Goal: Task Accomplishment & Management: Manage account settings

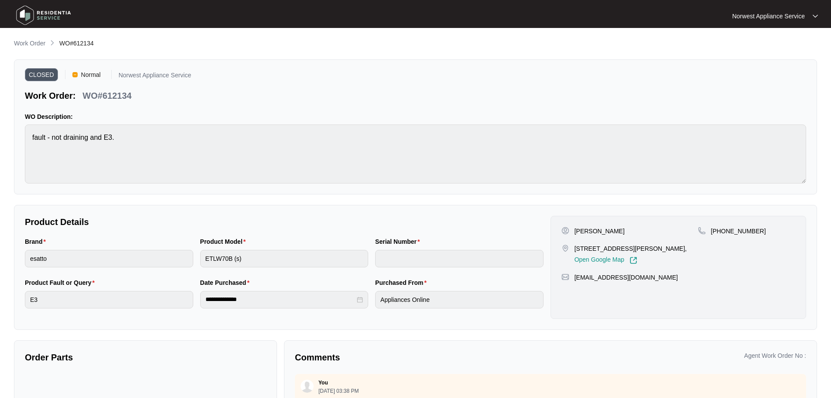
click at [42, 15] on img at bounding box center [43, 15] width 61 height 26
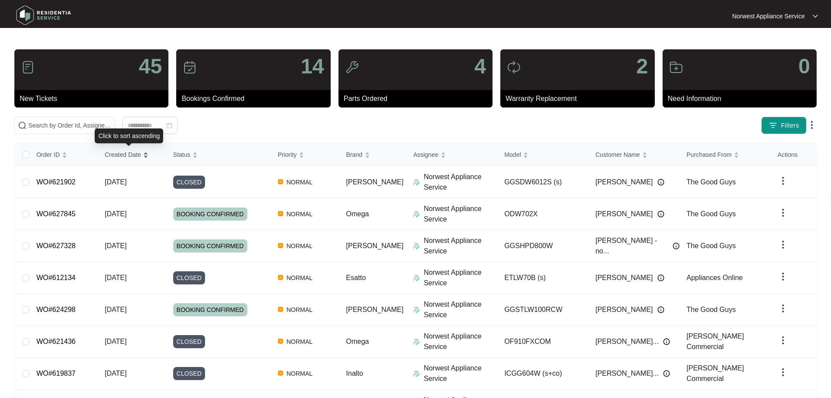
click at [126, 157] on span "Created Date" at bounding box center [123, 155] width 36 height 10
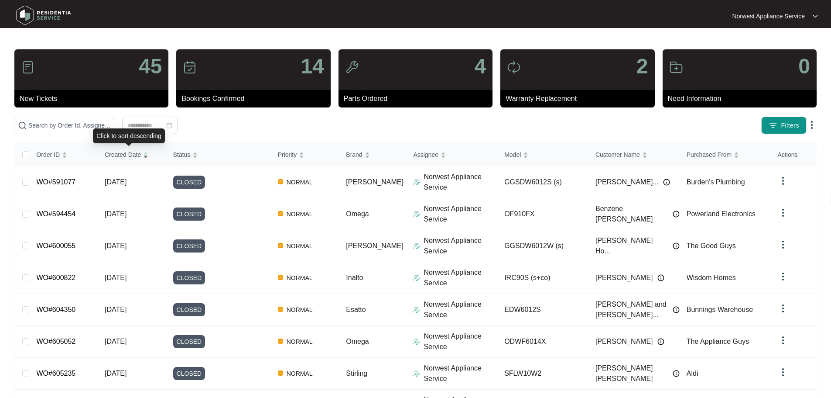
click at [126, 157] on span "Created Date" at bounding box center [123, 155] width 36 height 10
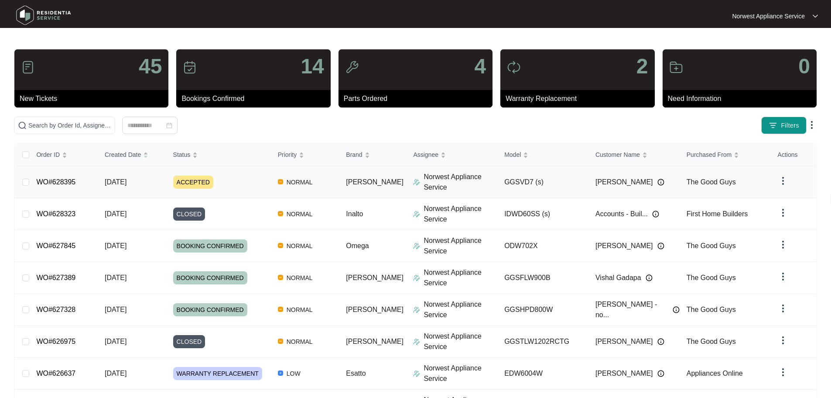
click at [82, 180] on td "WO#628395" at bounding box center [63, 182] width 69 height 32
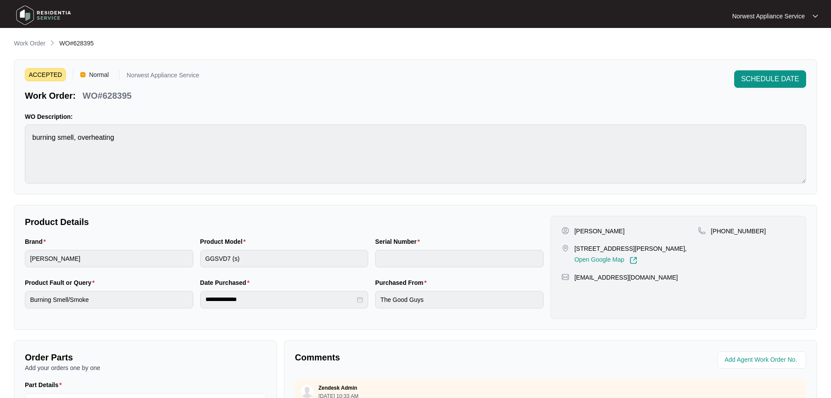
click at [49, 22] on img at bounding box center [43, 15] width 61 height 26
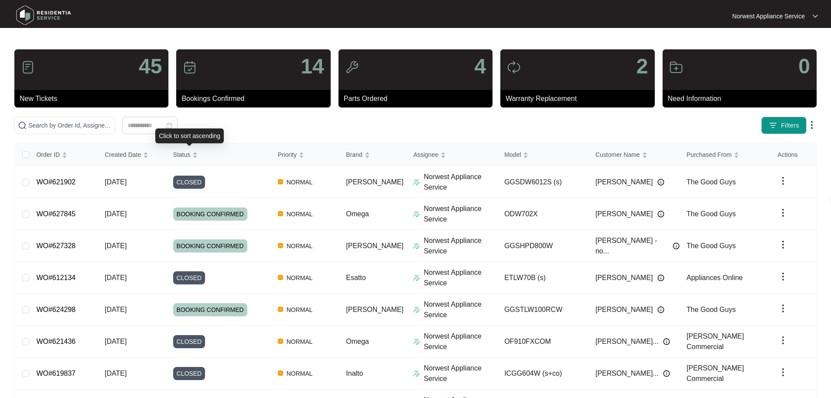
click at [186, 131] on div "Click to sort ascending" at bounding box center [189, 135] width 69 height 15
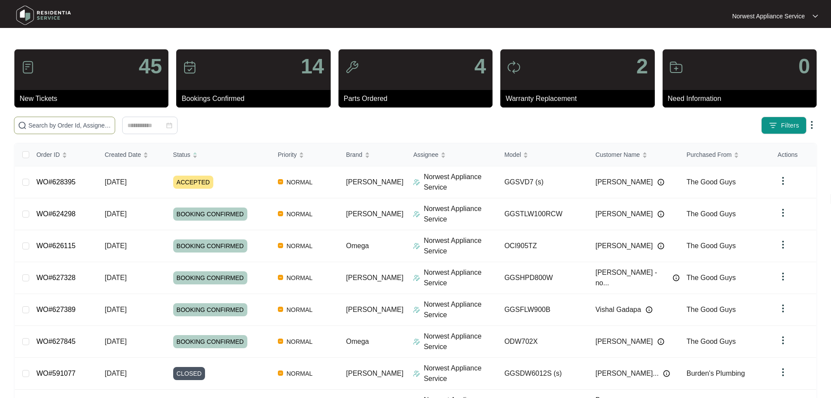
click at [83, 124] on input "text" at bounding box center [69, 125] width 83 height 10
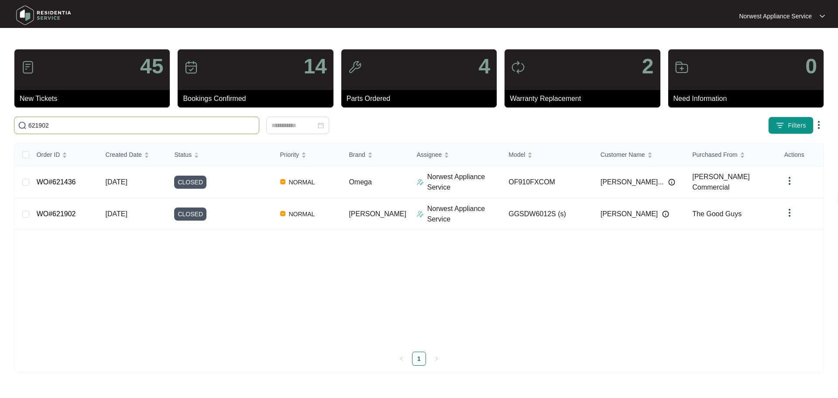
type input "621902"
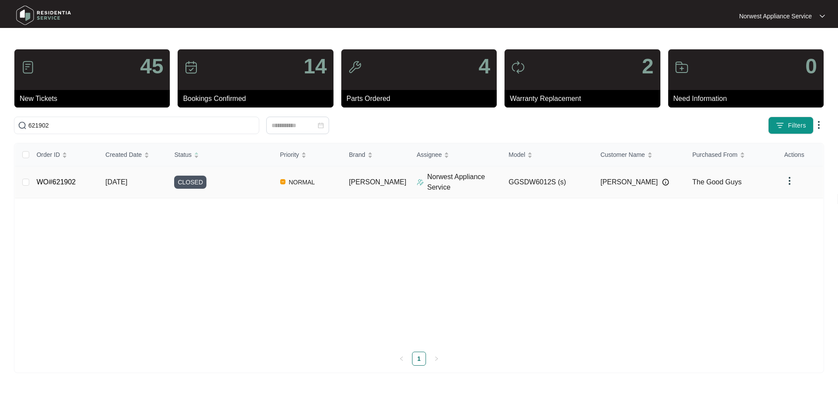
click at [91, 178] on td "WO#621902" at bounding box center [64, 182] width 69 height 32
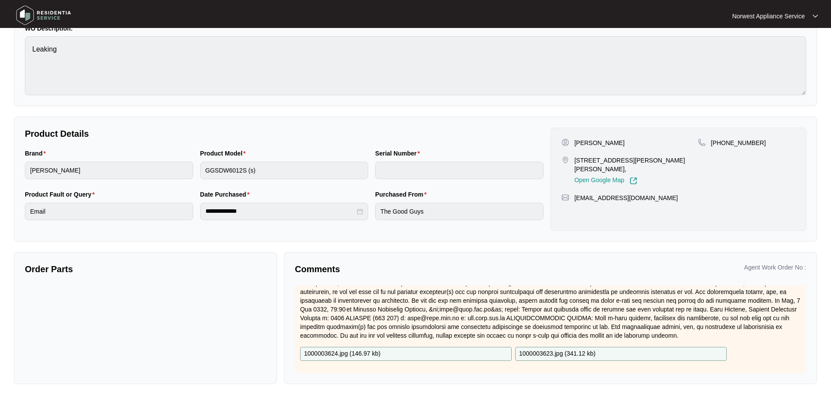
scroll to position [433, 0]
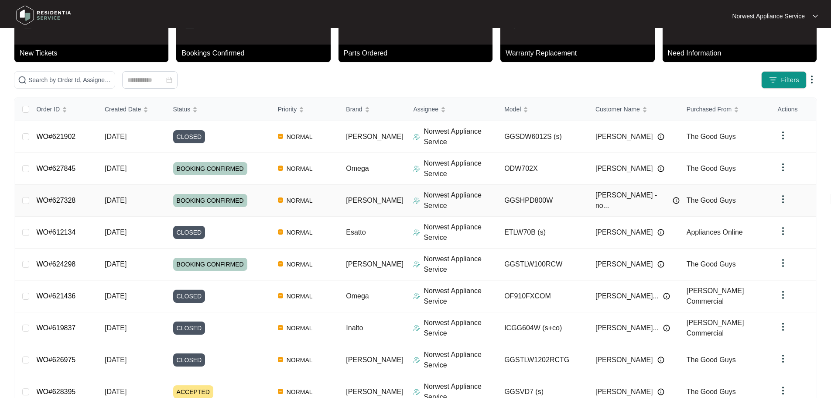
scroll to position [130, 0]
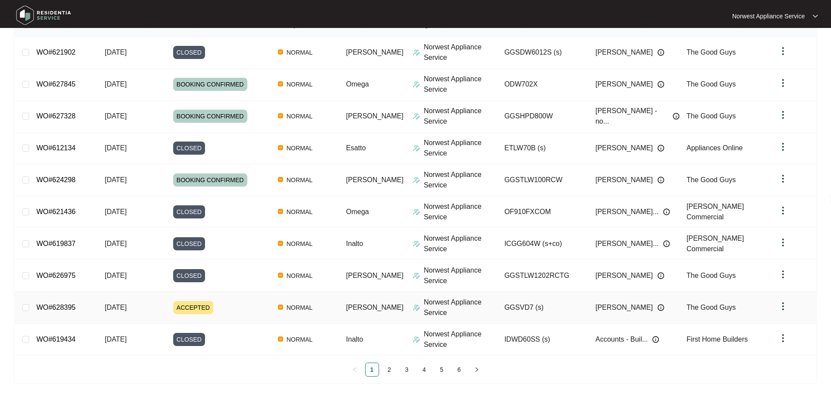
click at [107, 310] on span "[DATE]" at bounding box center [116, 306] width 22 height 7
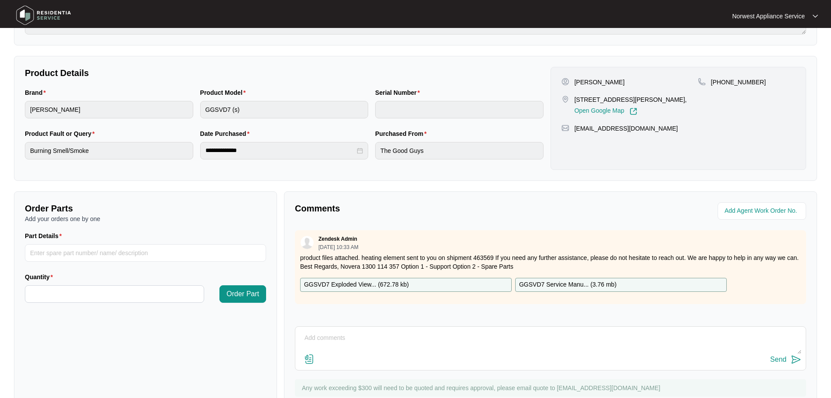
scroll to position [182, 0]
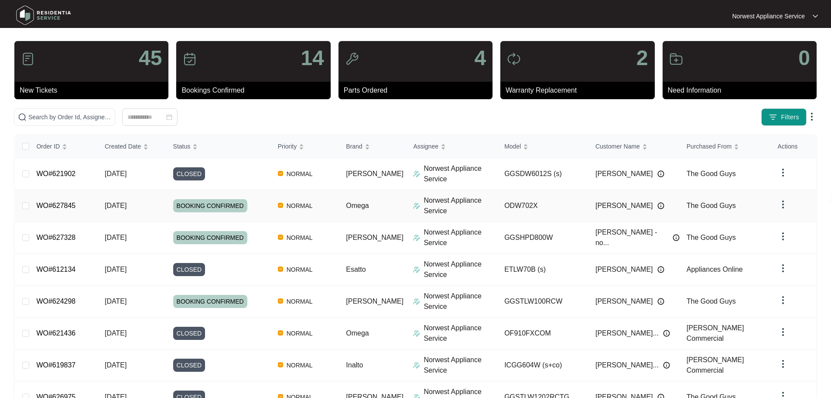
scroll to position [130, 0]
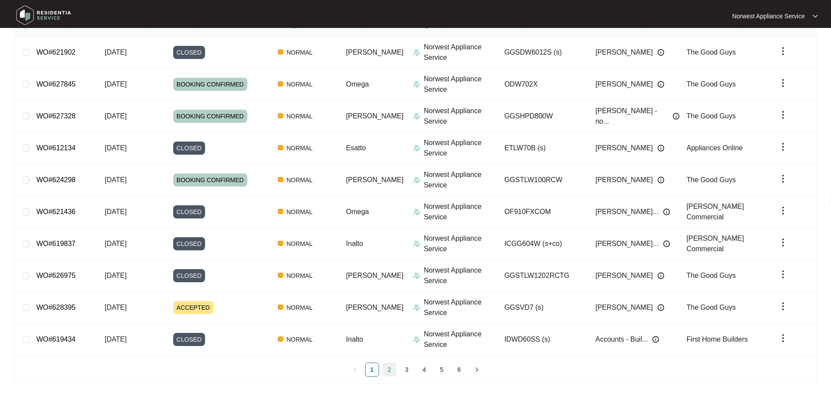
click at [389, 367] on link "2" at bounding box center [389, 369] width 13 height 13
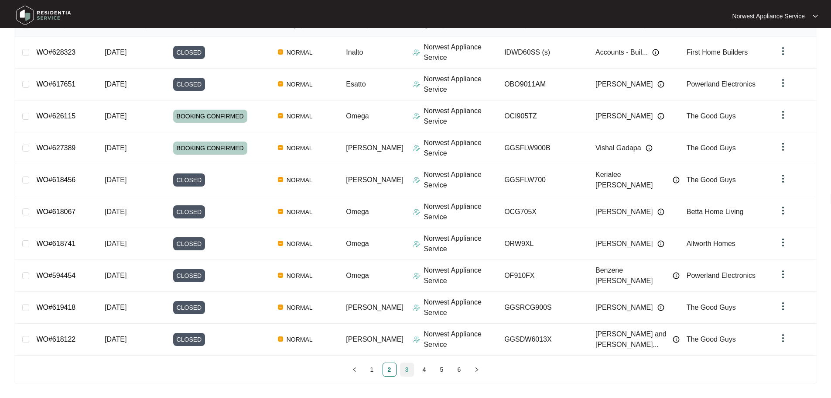
click at [410, 373] on link "3" at bounding box center [407, 369] width 13 height 13
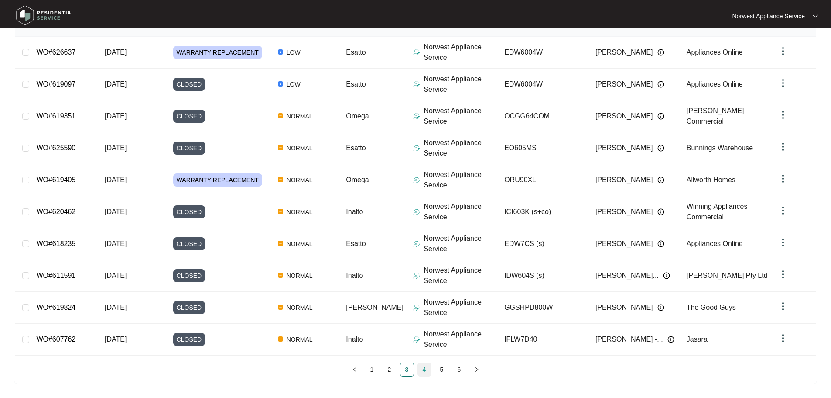
click at [427, 374] on link "4" at bounding box center [424, 369] width 13 height 13
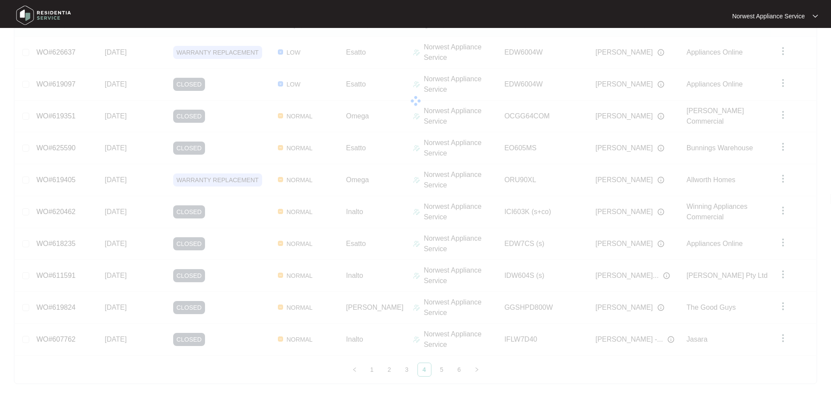
scroll to position [122, 0]
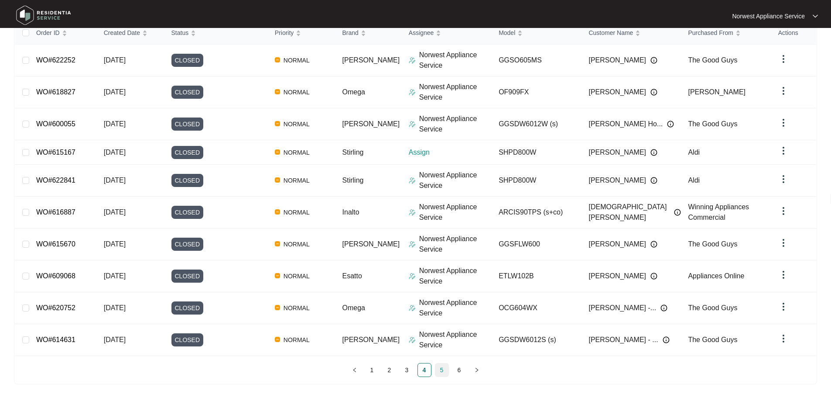
click at [444, 371] on link "5" at bounding box center [442, 369] width 13 height 13
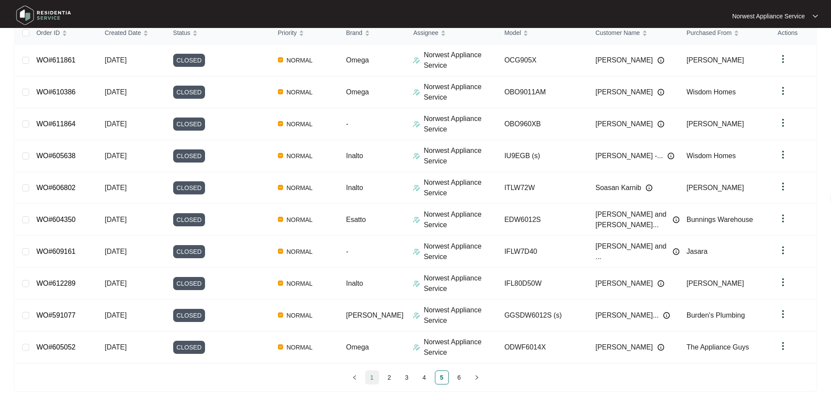
click at [372, 376] on link "1" at bounding box center [372, 377] width 13 height 13
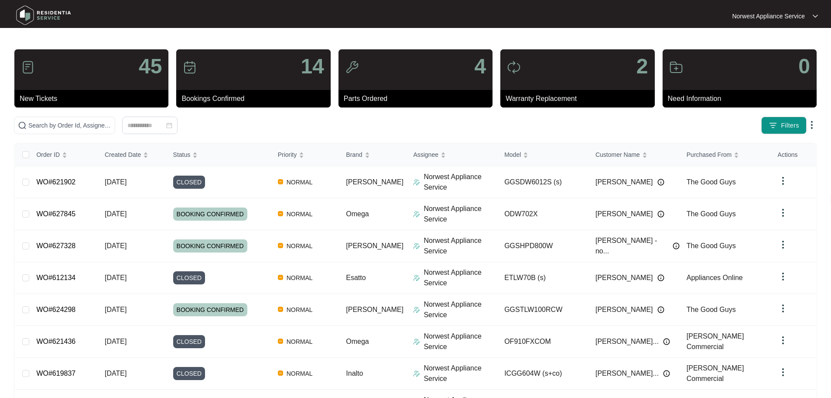
scroll to position [130, 0]
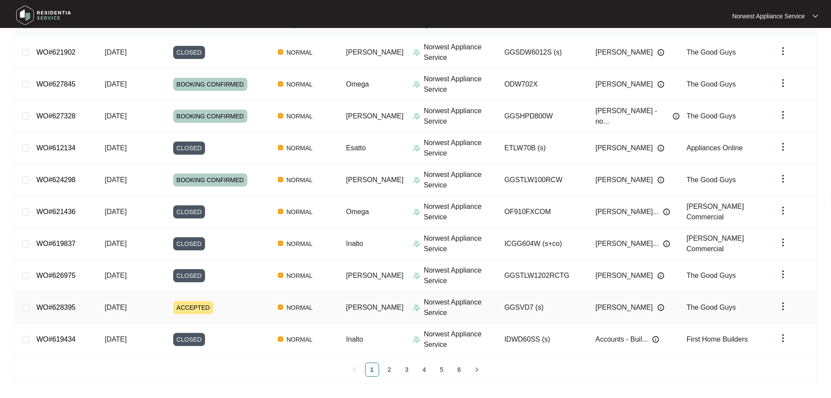
click at [123, 306] on span "[DATE]" at bounding box center [116, 306] width 22 height 7
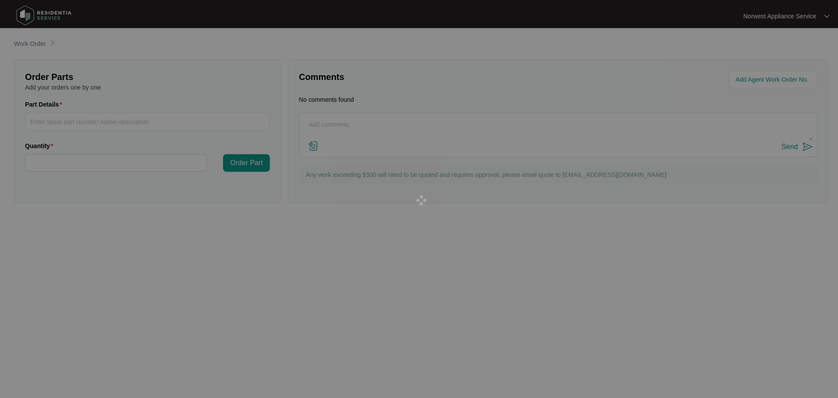
click at [191, 305] on div at bounding box center [419, 199] width 838 height 398
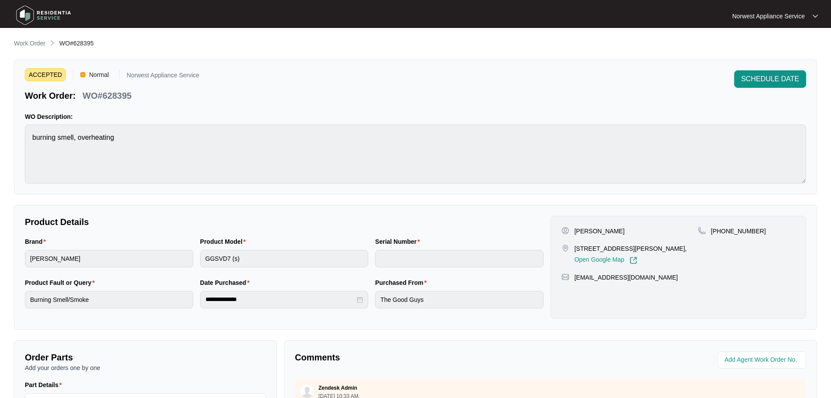
click at [783, 88] on div "SCHEDULE DATE" at bounding box center [770, 85] width 72 height 31
click at [786, 83] on span "SCHEDULE DATE" at bounding box center [770, 79] width 58 height 10
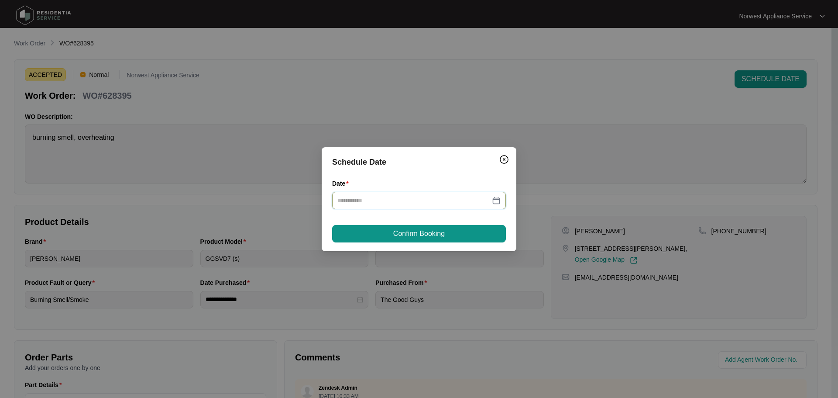
click at [445, 203] on input "Date" at bounding box center [413, 201] width 153 height 10
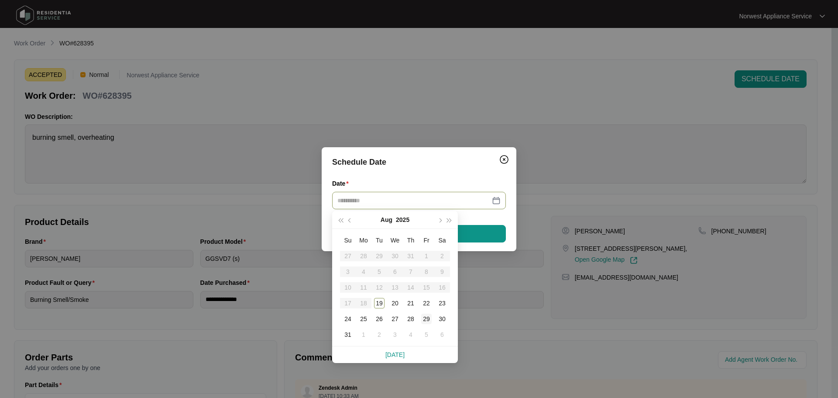
click at [429, 316] on div "29" at bounding box center [426, 318] width 10 height 10
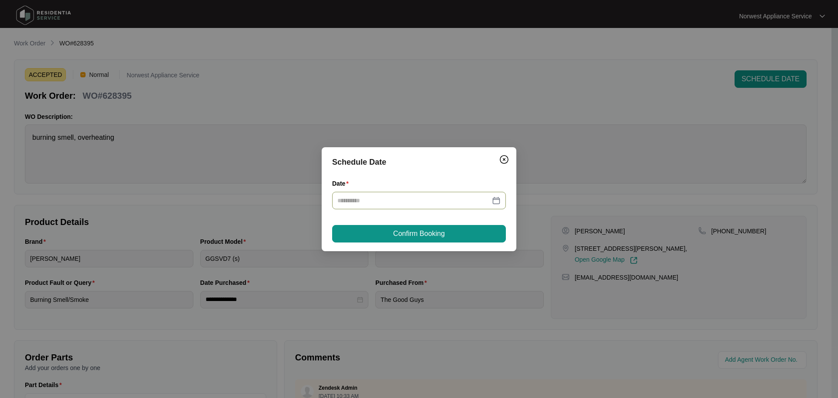
type input "**********"
click at [493, 236] on button "Confirm Booking" at bounding box center [419, 233] width 174 height 17
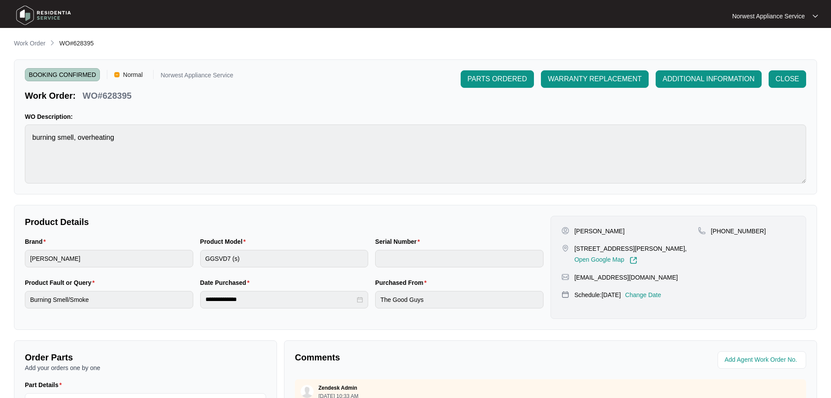
click at [42, 12] on img at bounding box center [43, 15] width 61 height 26
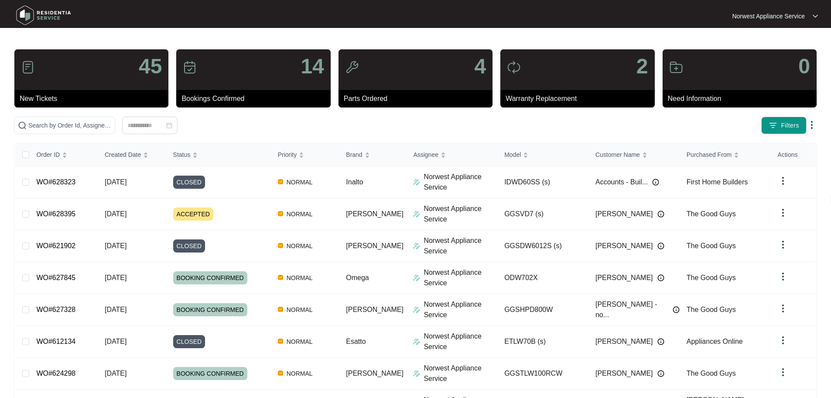
click at [48, 11] on img at bounding box center [43, 15] width 61 height 26
click at [106, 213] on td "[DATE]" at bounding box center [132, 214] width 69 height 32
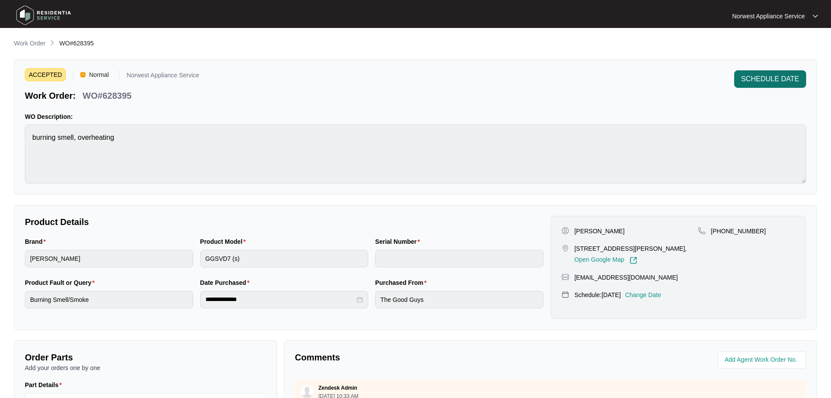
click at [790, 75] on span "SCHEDULE DATE" at bounding box center [770, 79] width 58 height 10
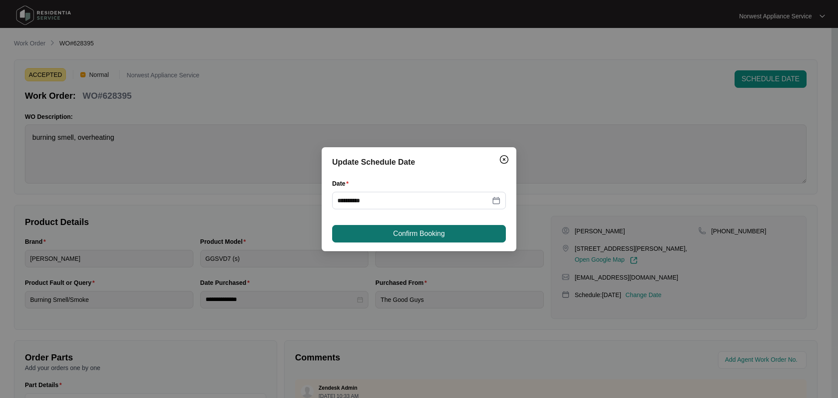
click at [439, 232] on span "Confirm Booking" at bounding box center [418, 233] width 51 height 10
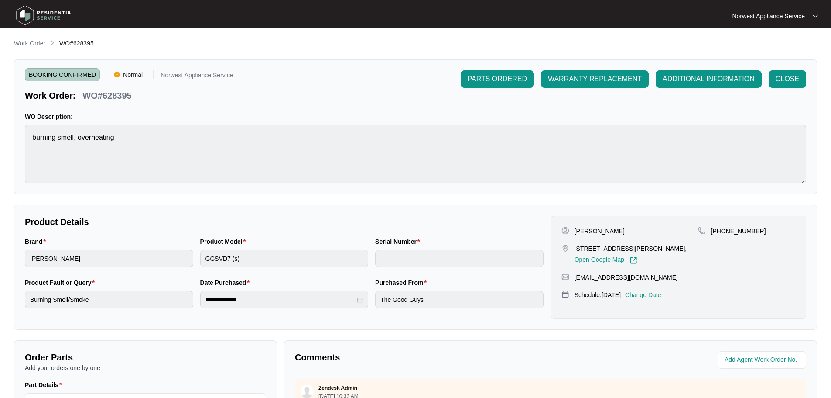
click at [57, 17] on img at bounding box center [43, 15] width 61 height 26
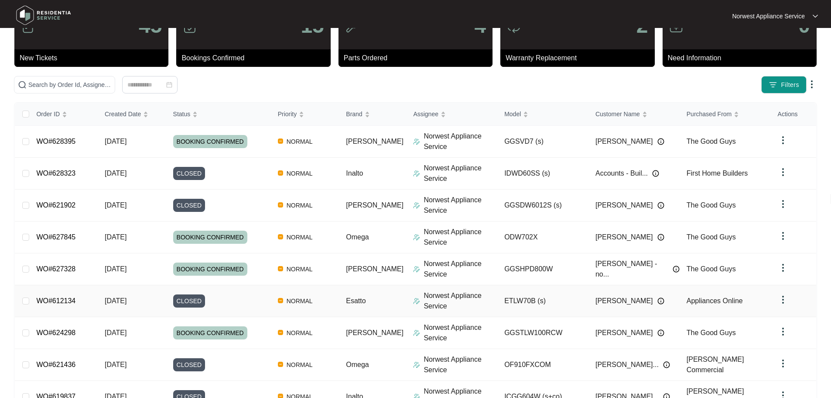
scroll to position [130, 0]
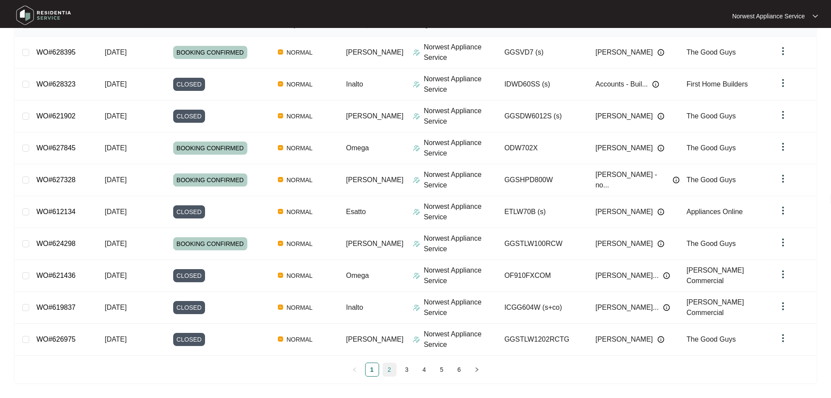
click at [385, 372] on link "2" at bounding box center [389, 369] width 13 height 13
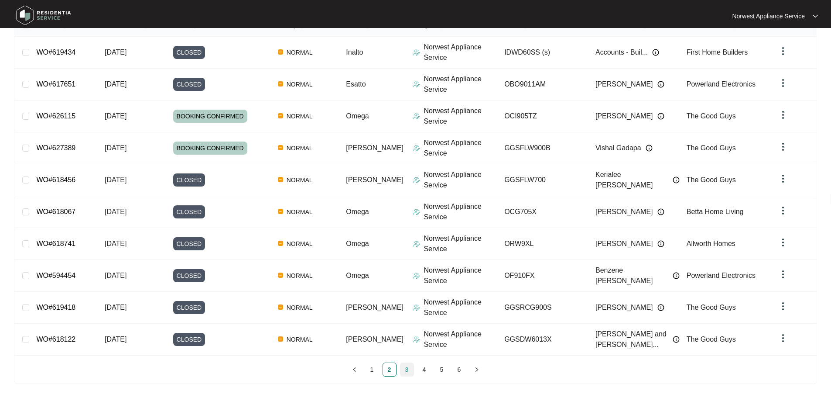
click at [402, 371] on link "3" at bounding box center [407, 369] width 13 height 13
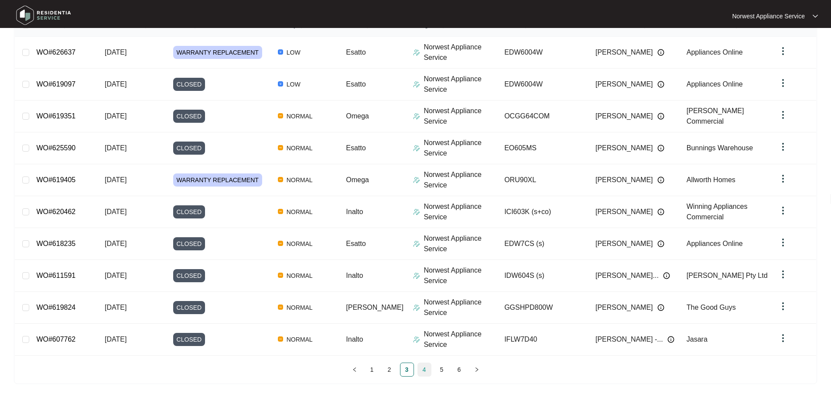
click at [424, 371] on link "4" at bounding box center [424, 369] width 13 height 13
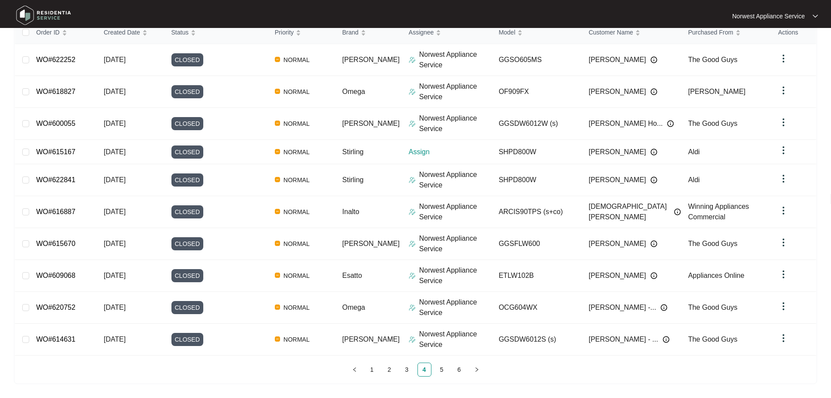
scroll to position [122, 0]
click at [438, 371] on link "5" at bounding box center [442, 369] width 13 height 13
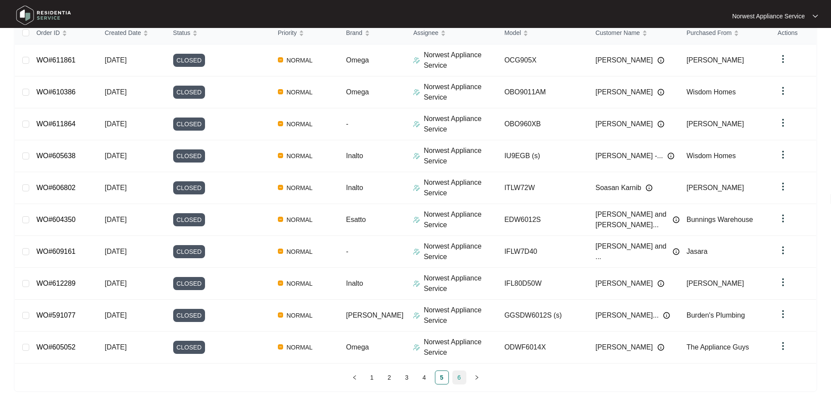
click at [455, 374] on link "6" at bounding box center [459, 377] width 13 height 13
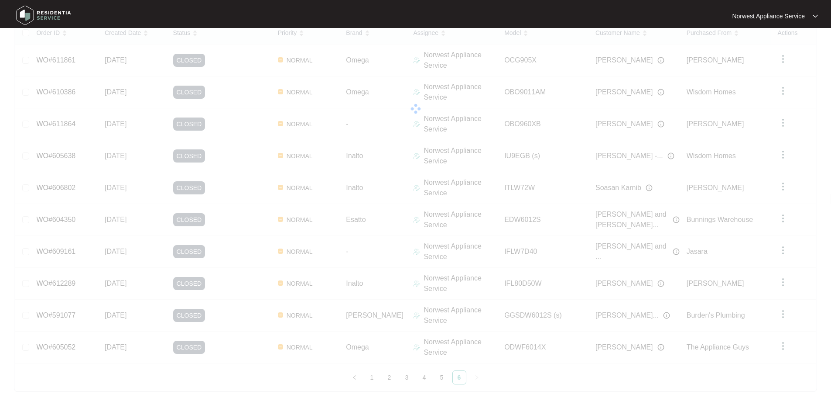
scroll to position [98, 0]
